Goal: Transaction & Acquisition: Purchase product/service

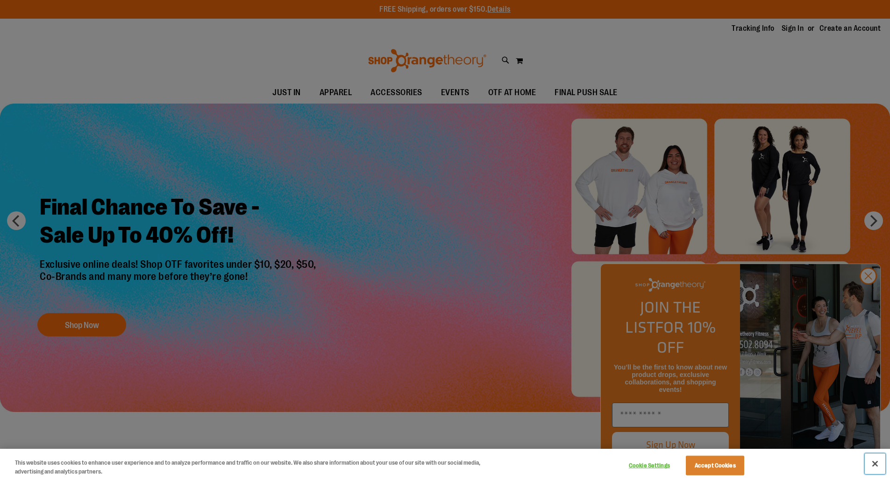
click at [875, 463] on button "Close" at bounding box center [874, 464] width 21 height 21
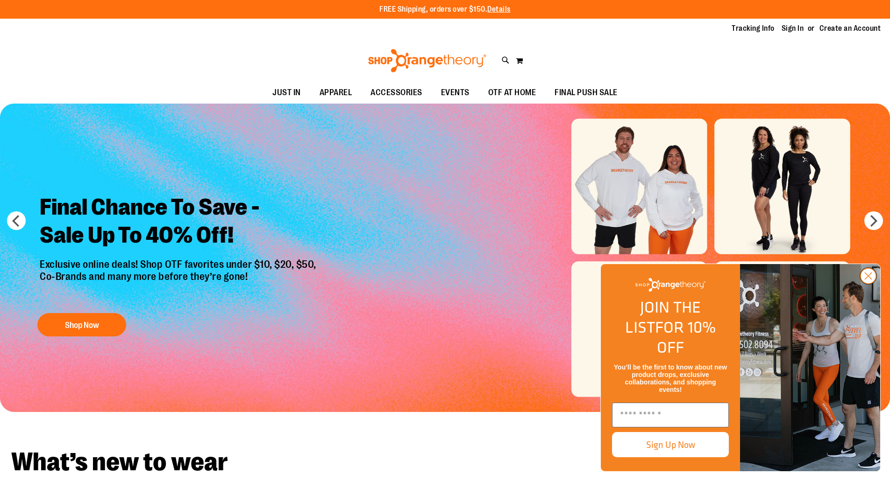
click at [869, 284] on circle "Close dialog" at bounding box center [867, 276] width 15 height 15
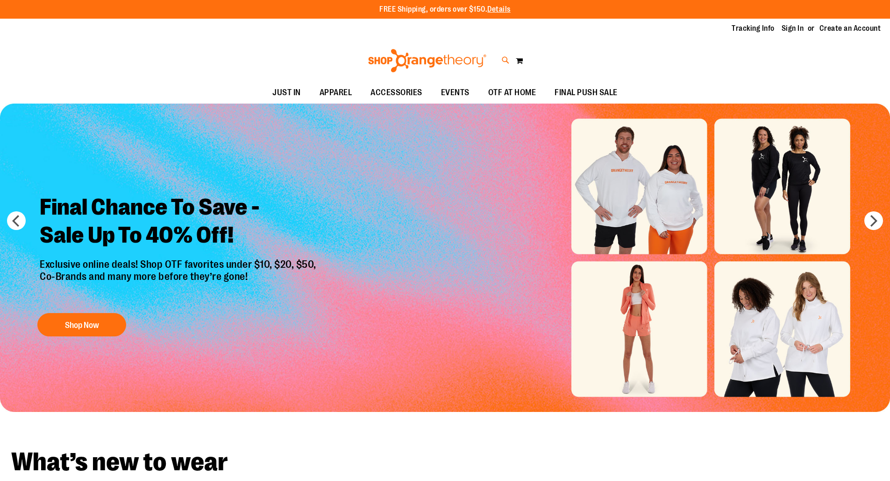
click at [505, 61] on icon at bounding box center [506, 60] width 8 height 11
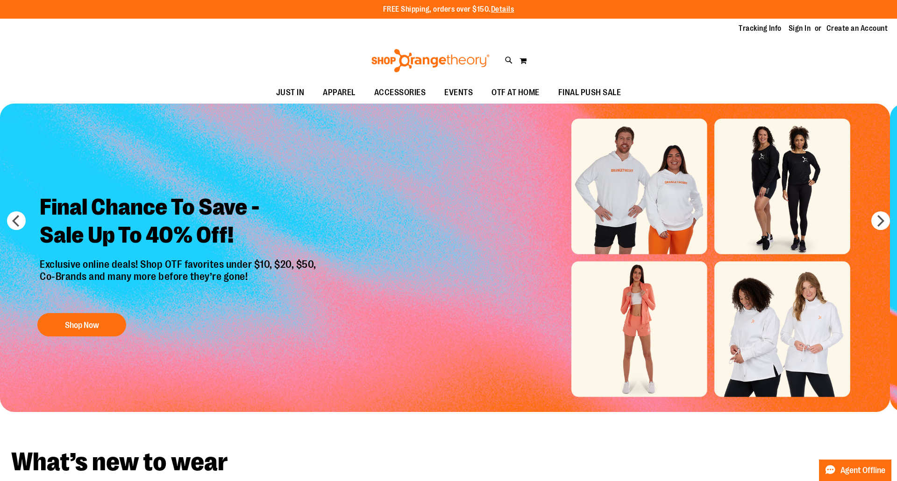
click at [313, 57] on input "Search" at bounding box center [447, 52] width 711 height 31
type input "****"
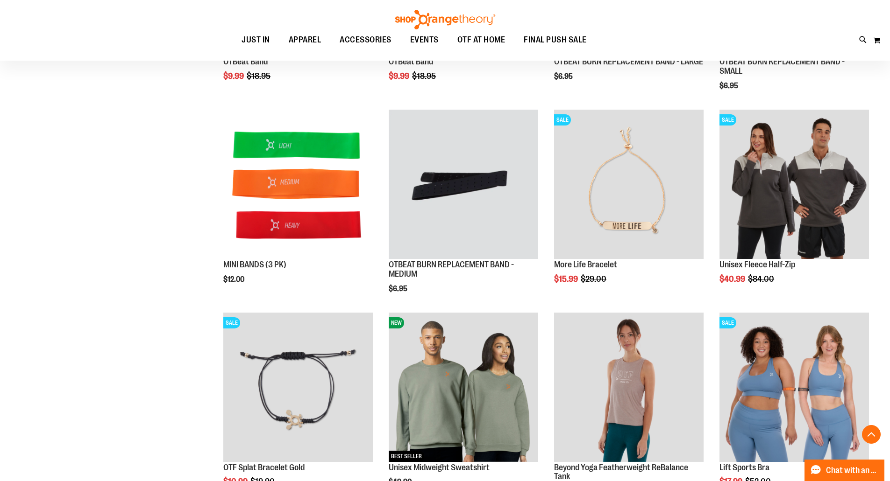
scroll to position [467, 0]
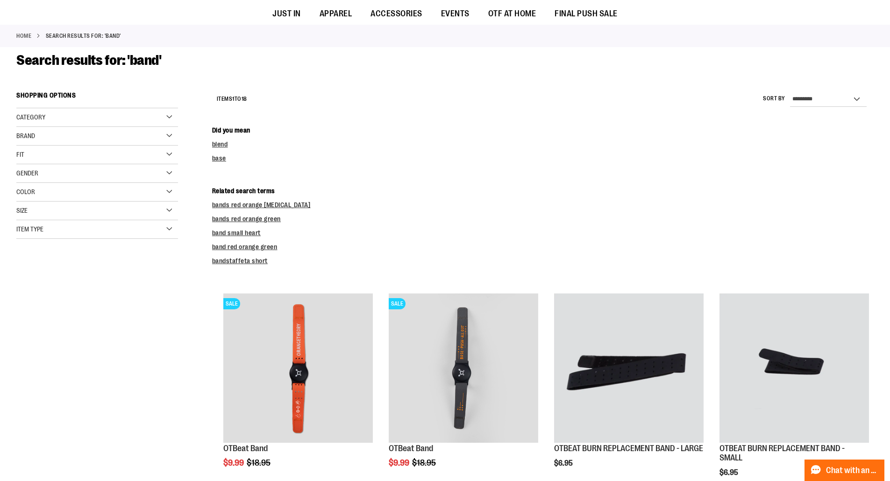
scroll to position [233, 0]
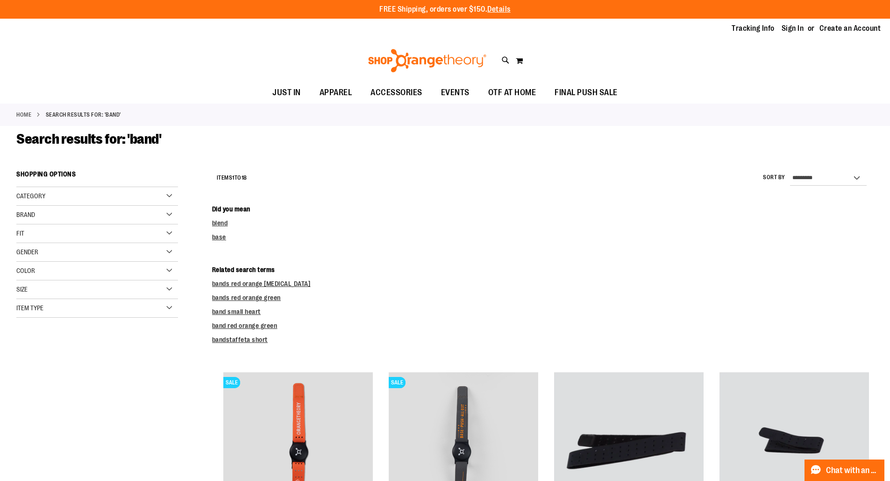
click at [28, 114] on link "Home" at bounding box center [23, 115] width 15 height 8
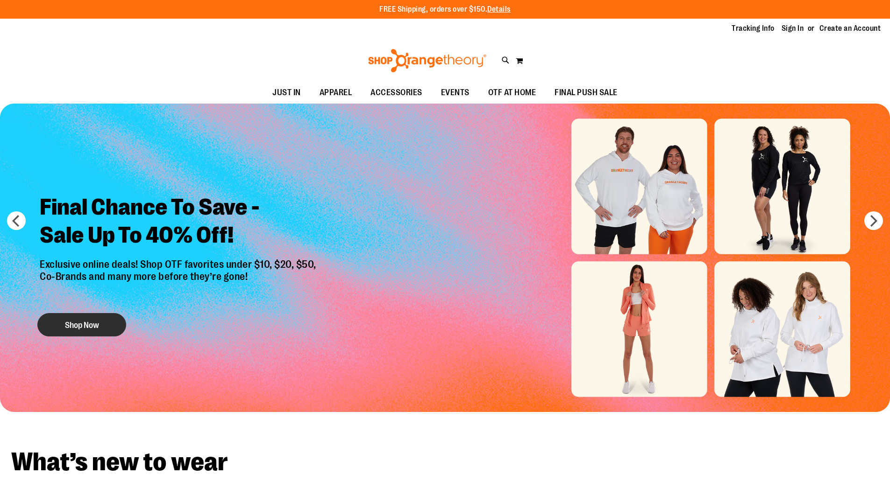
click at [100, 319] on button "Shop Now" at bounding box center [81, 324] width 89 height 23
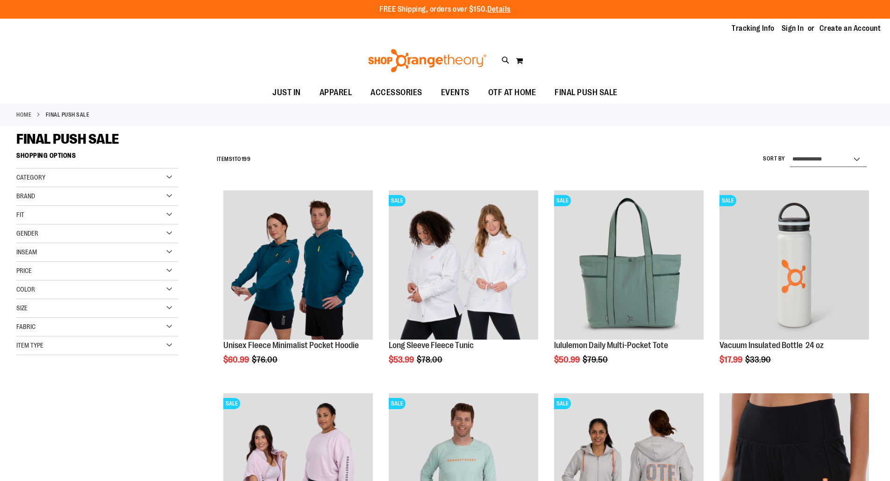
click at [859, 156] on select "**********" at bounding box center [828, 159] width 77 height 15
select select "*********"
click at [790, 152] on select "**********" at bounding box center [828, 159] width 77 height 15
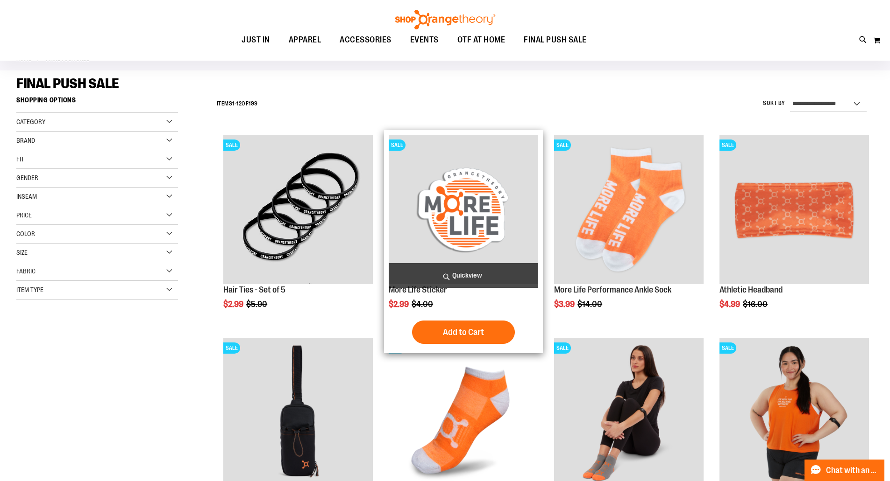
scroll to position [54, 0]
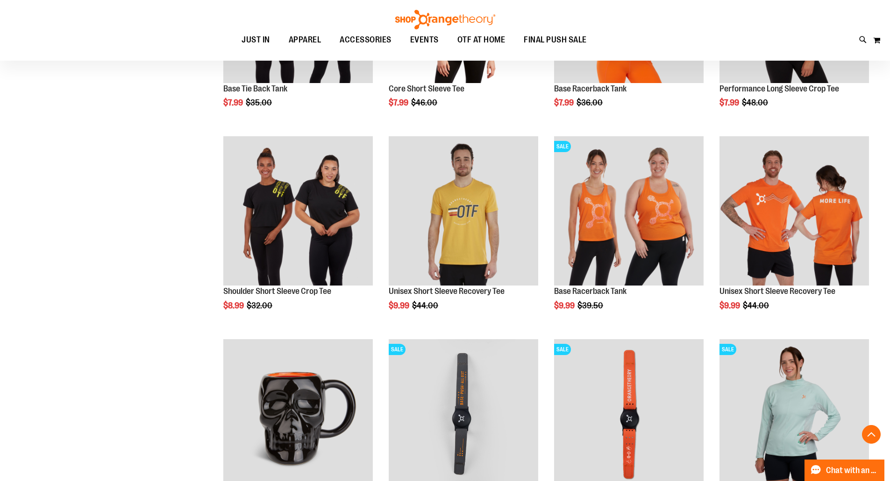
scroll to position [668, 0]
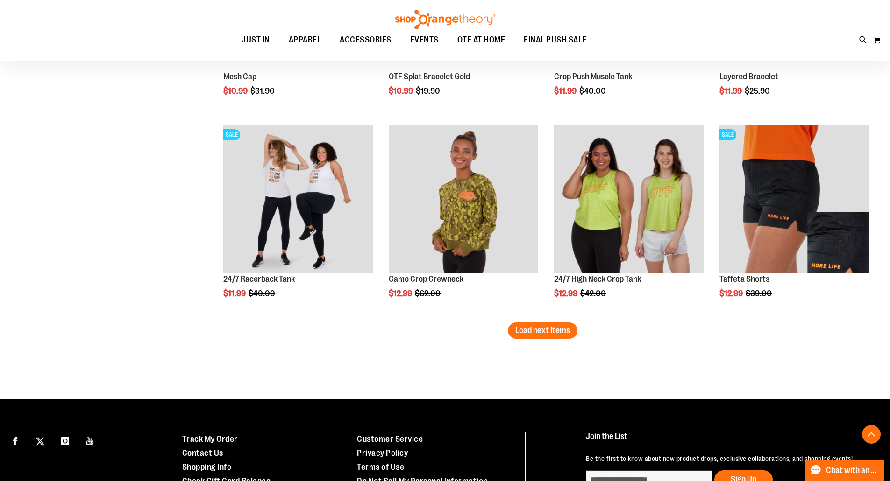
scroll to position [1742, 0]
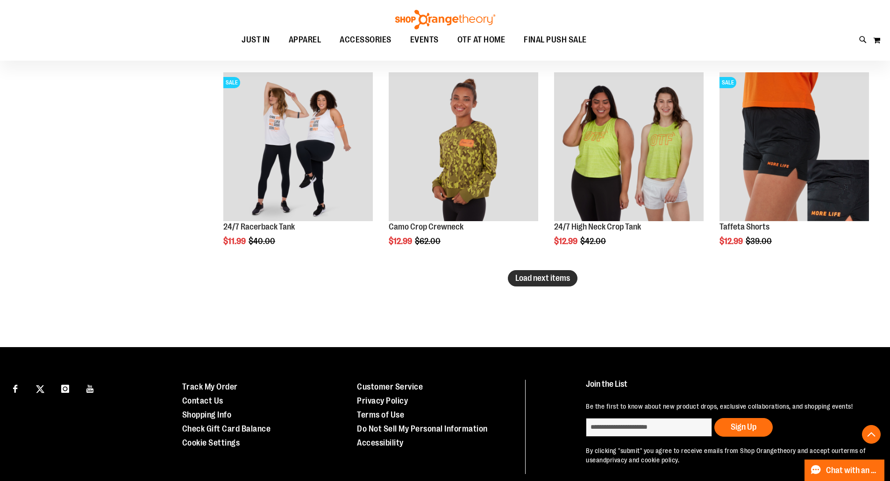
click at [530, 281] on span "Load next items" at bounding box center [542, 278] width 55 height 9
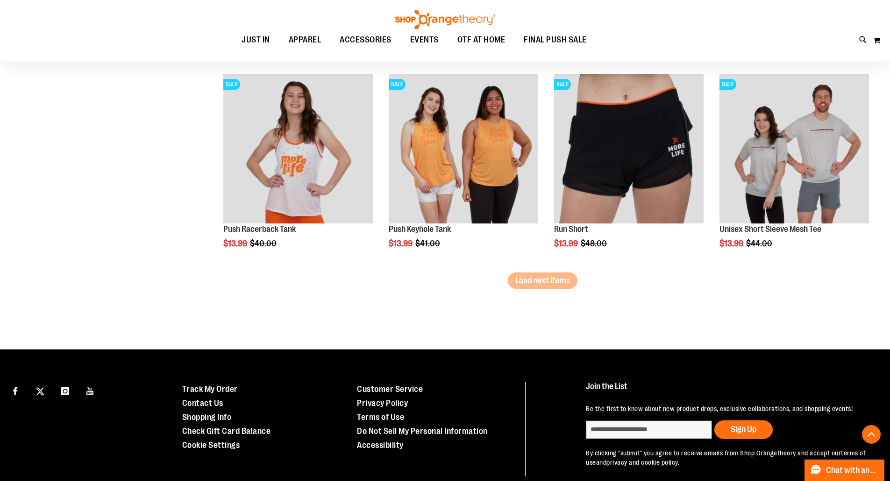
scroll to position [2349, 0]
click at [532, 282] on span "Load next items" at bounding box center [542, 280] width 55 height 9
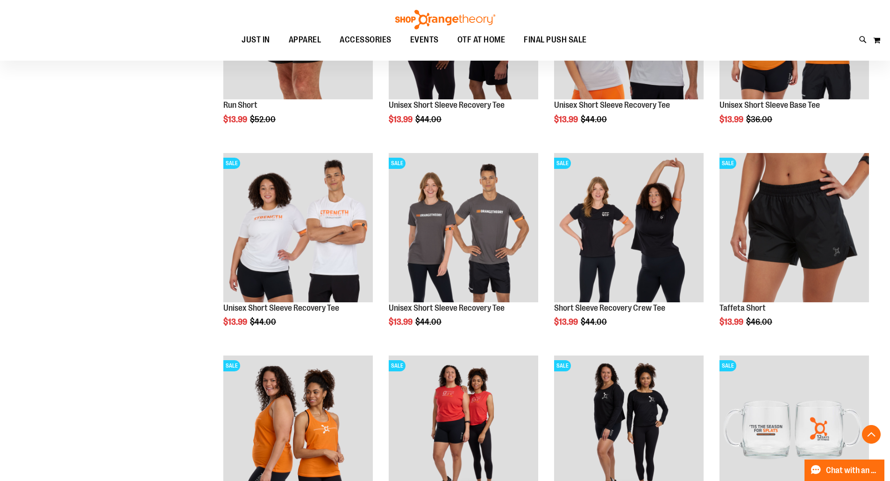
scroll to position [2993, 0]
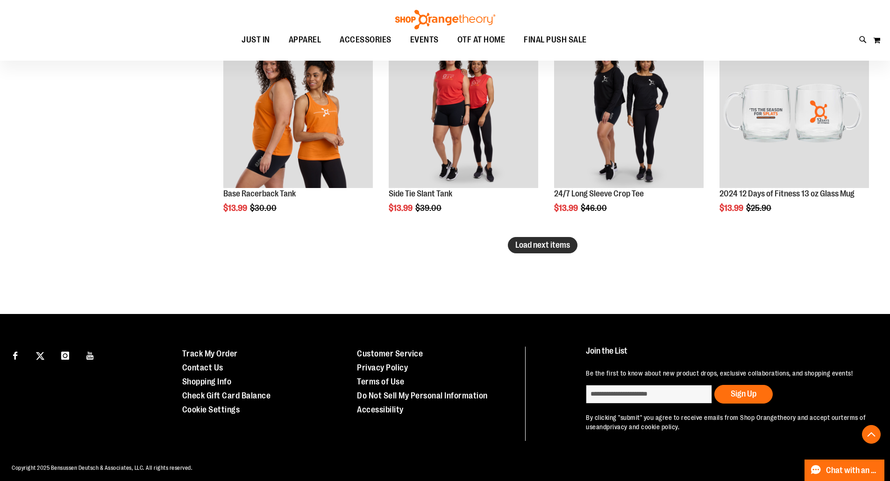
click at [515, 248] on span "Load next items" at bounding box center [542, 244] width 55 height 9
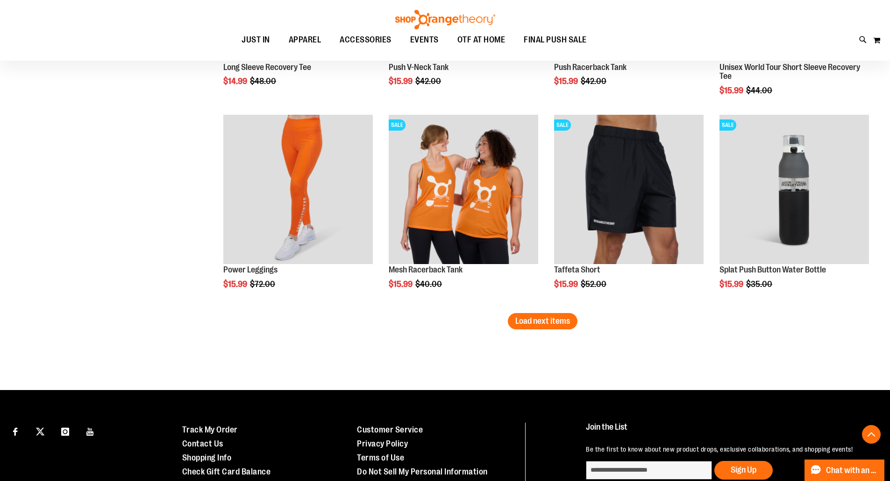
scroll to position [3525, 0]
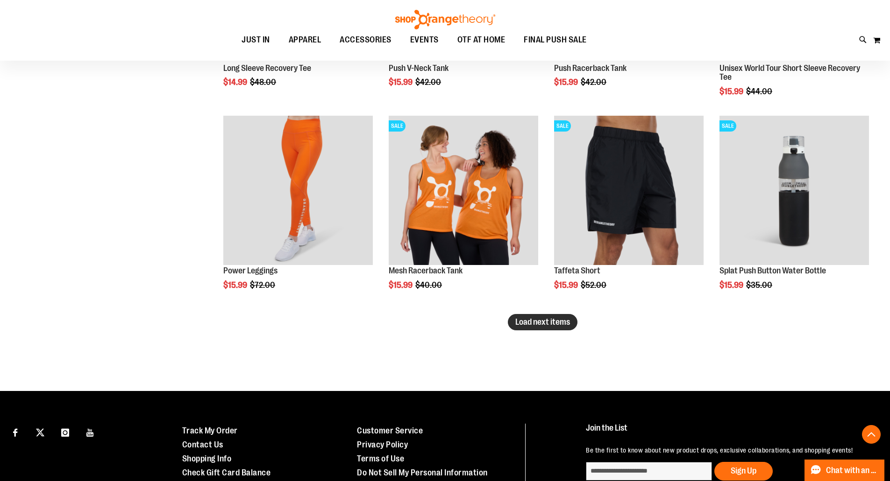
click at [518, 326] on span "Load next items" at bounding box center [542, 322] width 55 height 9
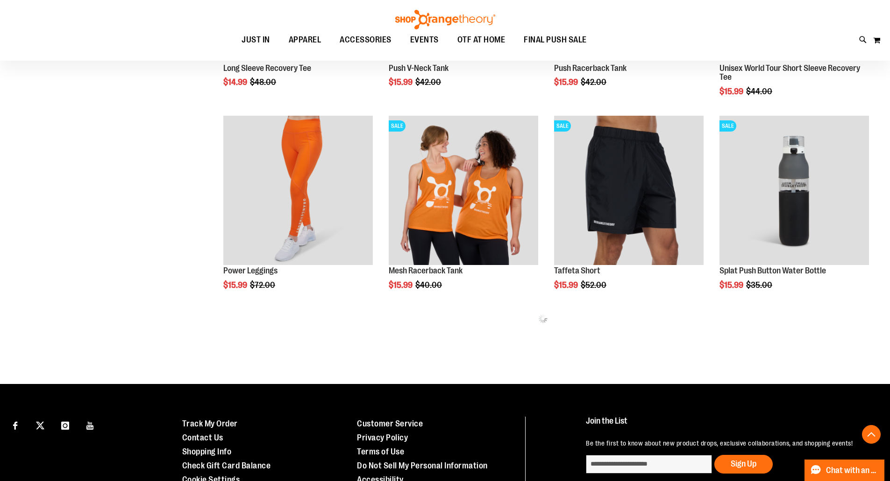
scroll to position [3611, 0]
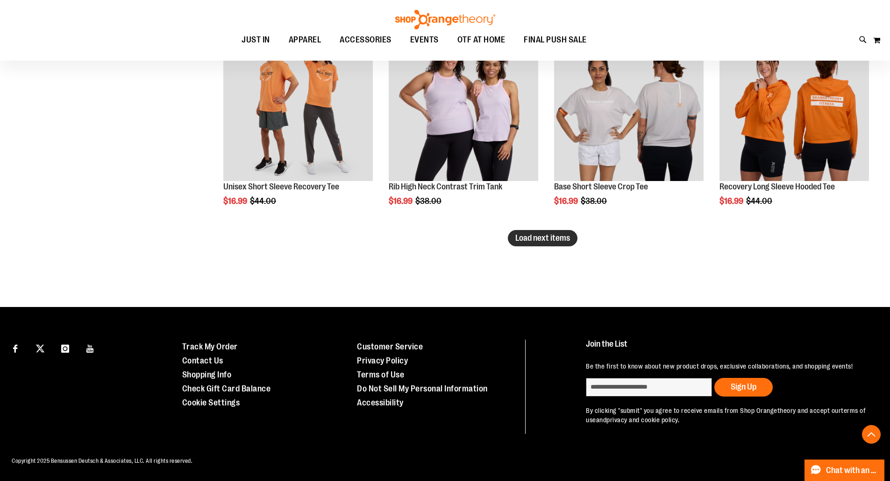
click at [547, 235] on button "Load next items" at bounding box center [543, 238] width 70 height 16
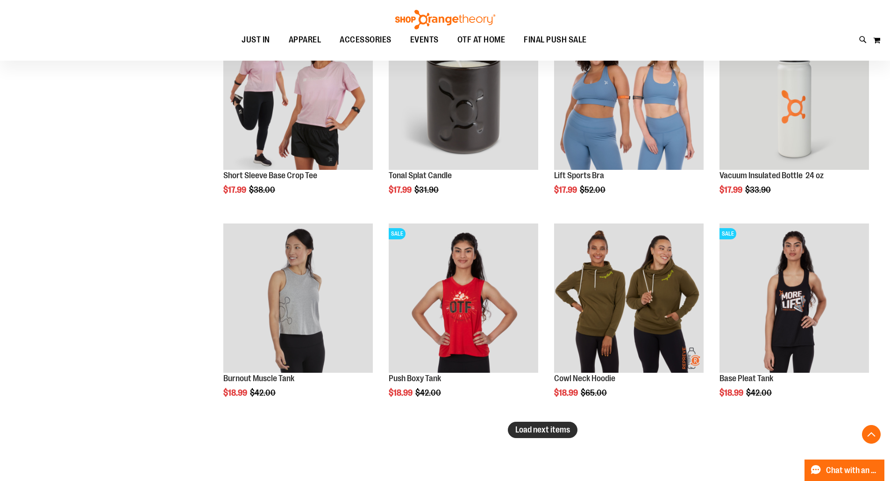
scroll to position [4788, 0]
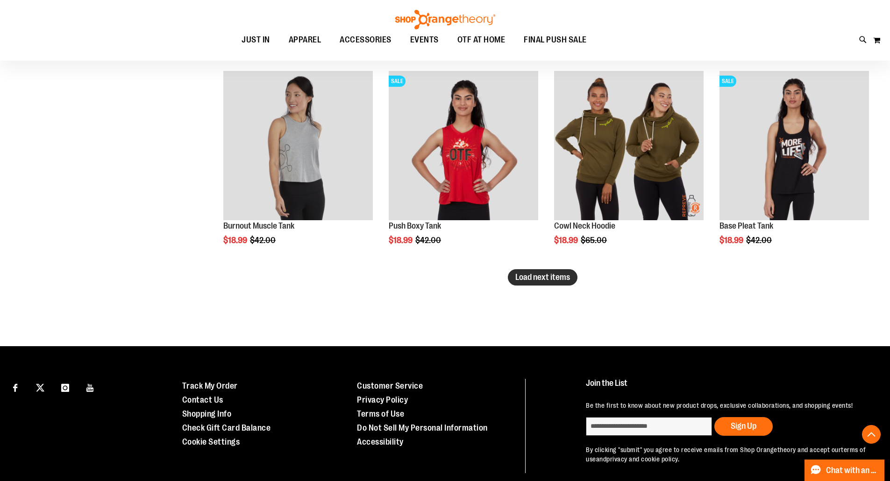
click at [549, 276] on span "Load next items" at bounding box center [542, 277] width 55 height 9
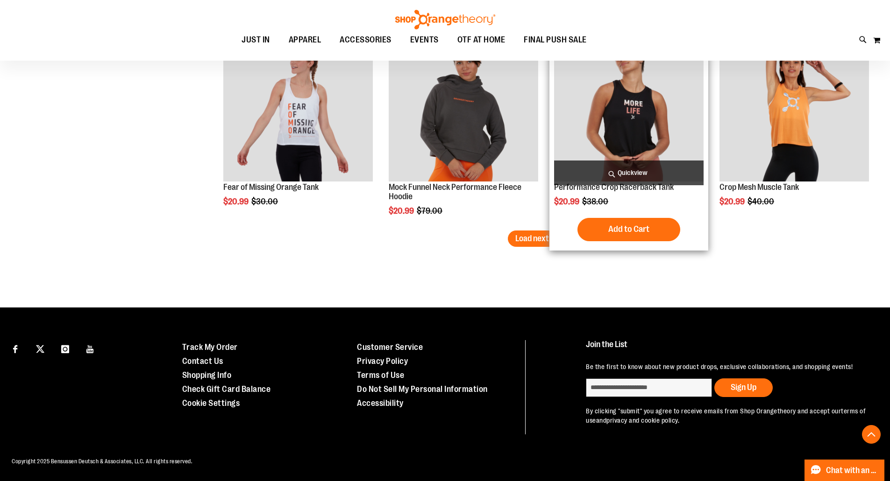
scroll to position [5445, 0]
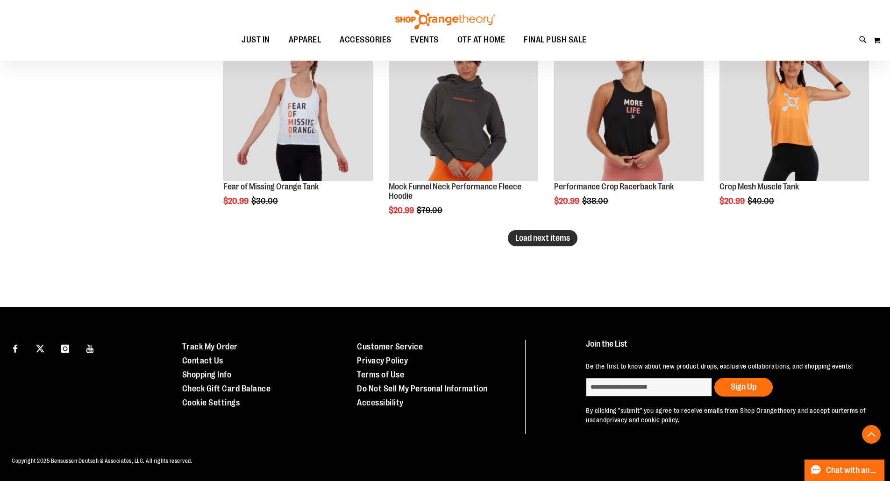
click at [522, 233] on span "Load next items" at bounding box center [542, 237] width 55 height 9
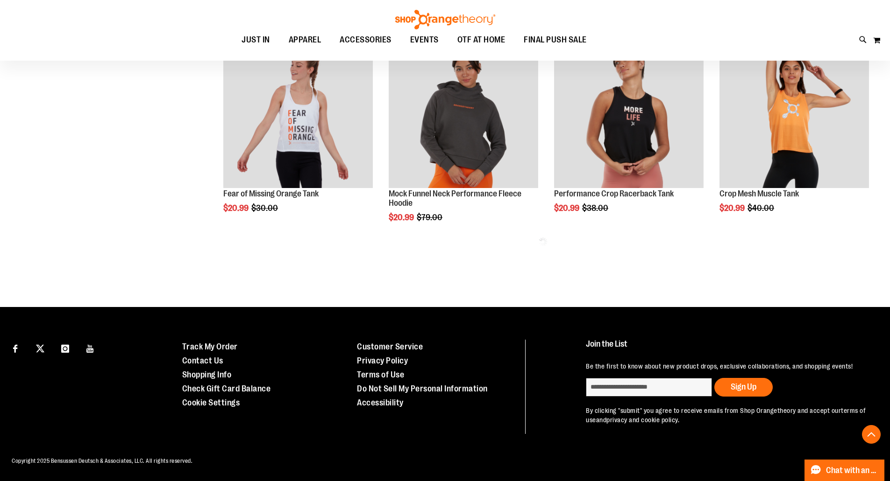
scroll to position [5438, 0]
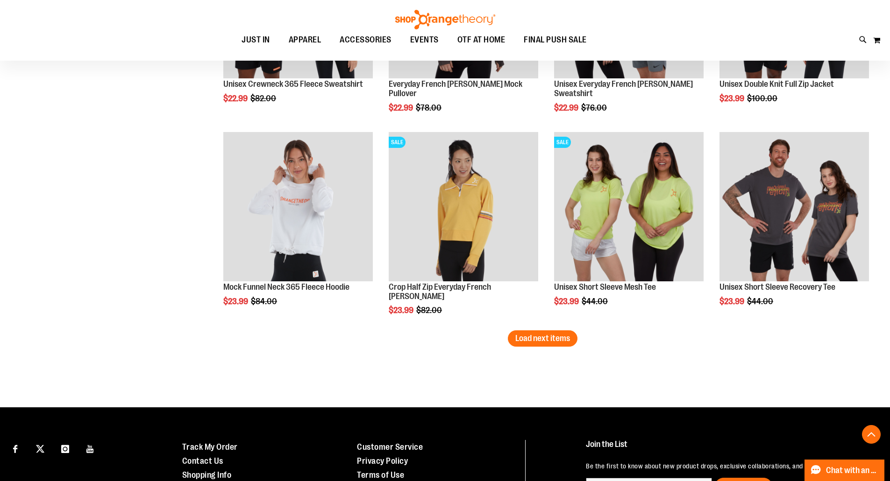
scroll to position [5959, 0]
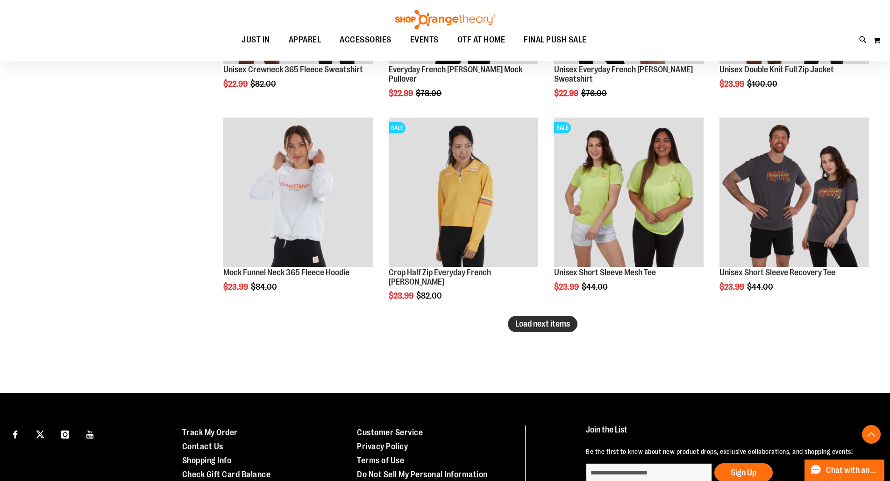
click at [555, 323] on span "Load next items" at bounding box center [542, 323] width 55 height 9
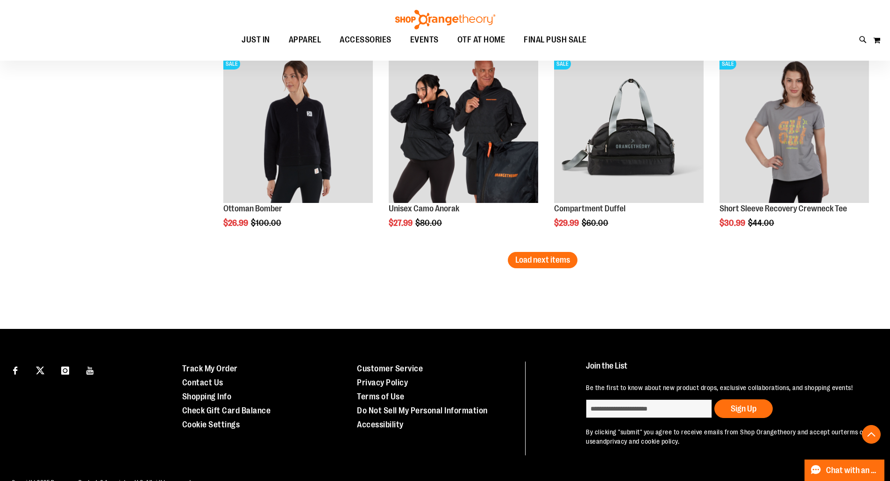
scroll to position [6616, 0]
